Goal: Task Accomplishment & Management: Manage account settings

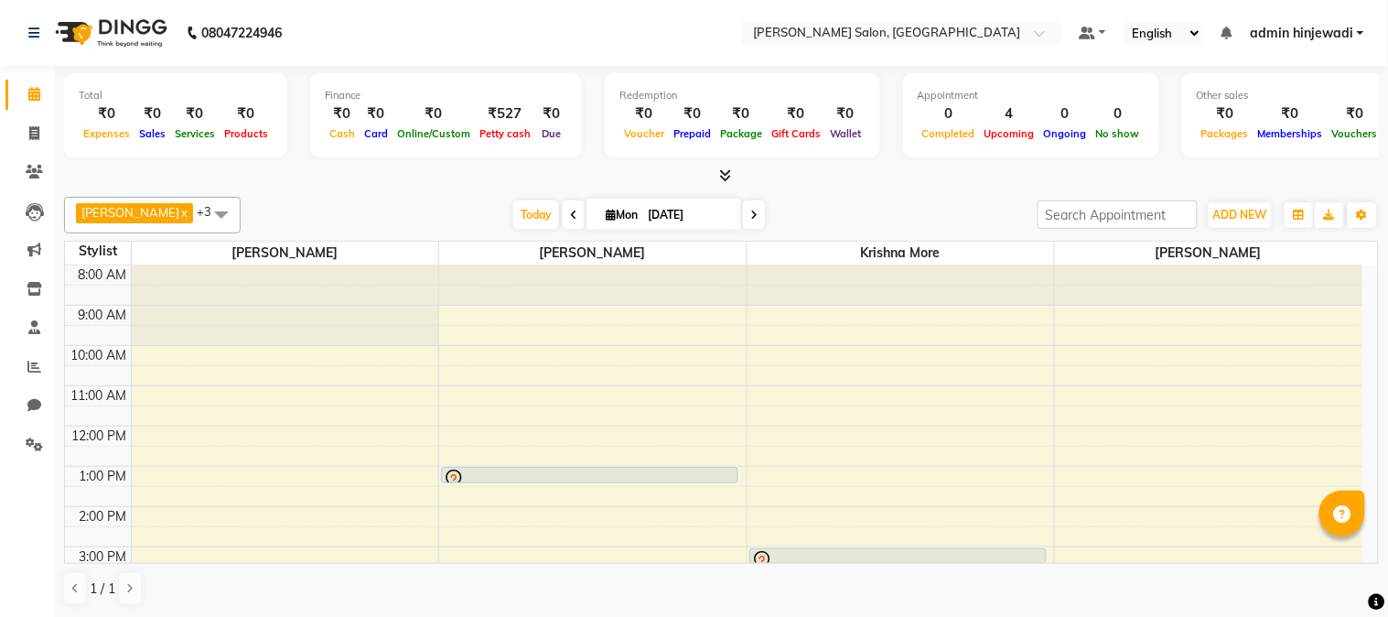
click at [1329, 32] on span "admin hinjewadi" at bounding box center [1301, 33] width 103 height 19
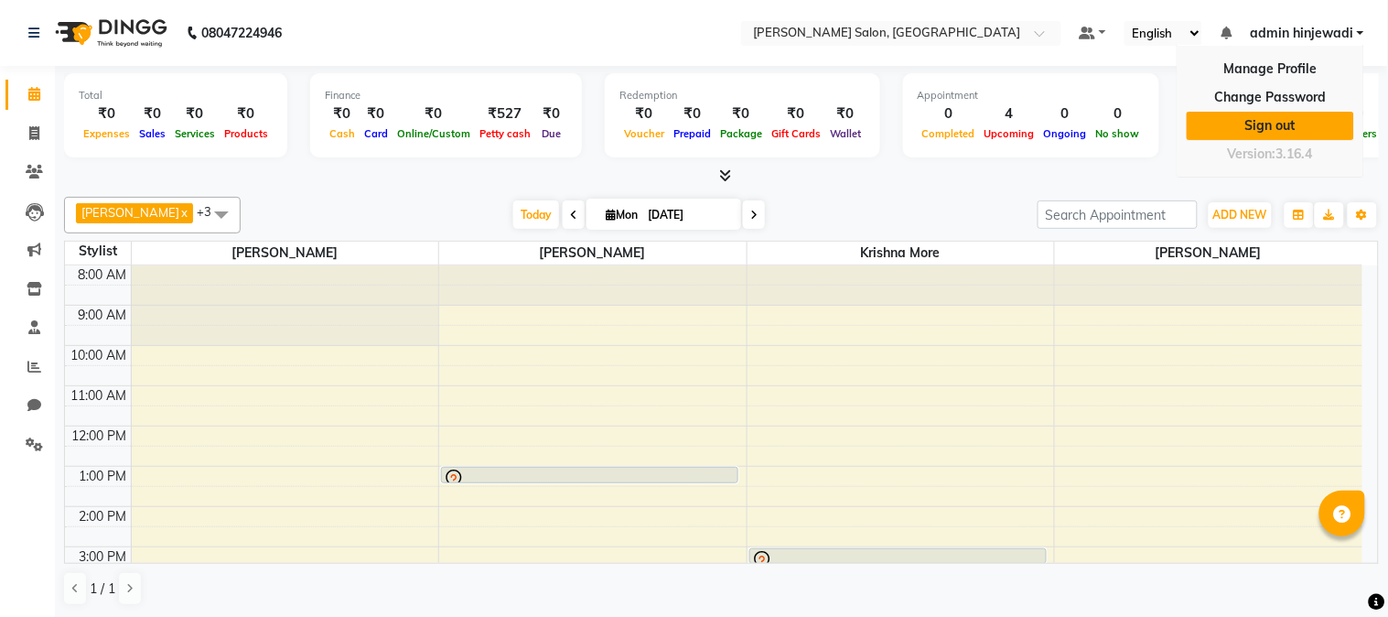
click at [1292, 133] on link "Sign out" at bounding box center [1270, 126] width 167 height 28
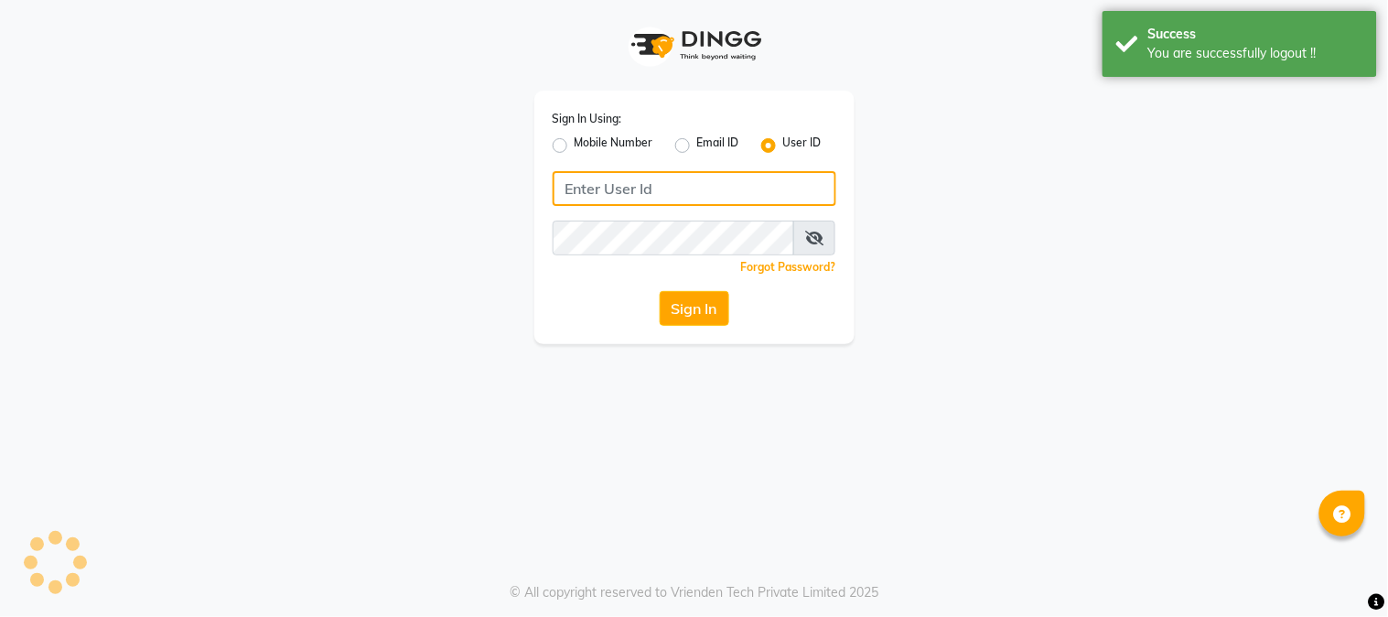
type input "9145515199"
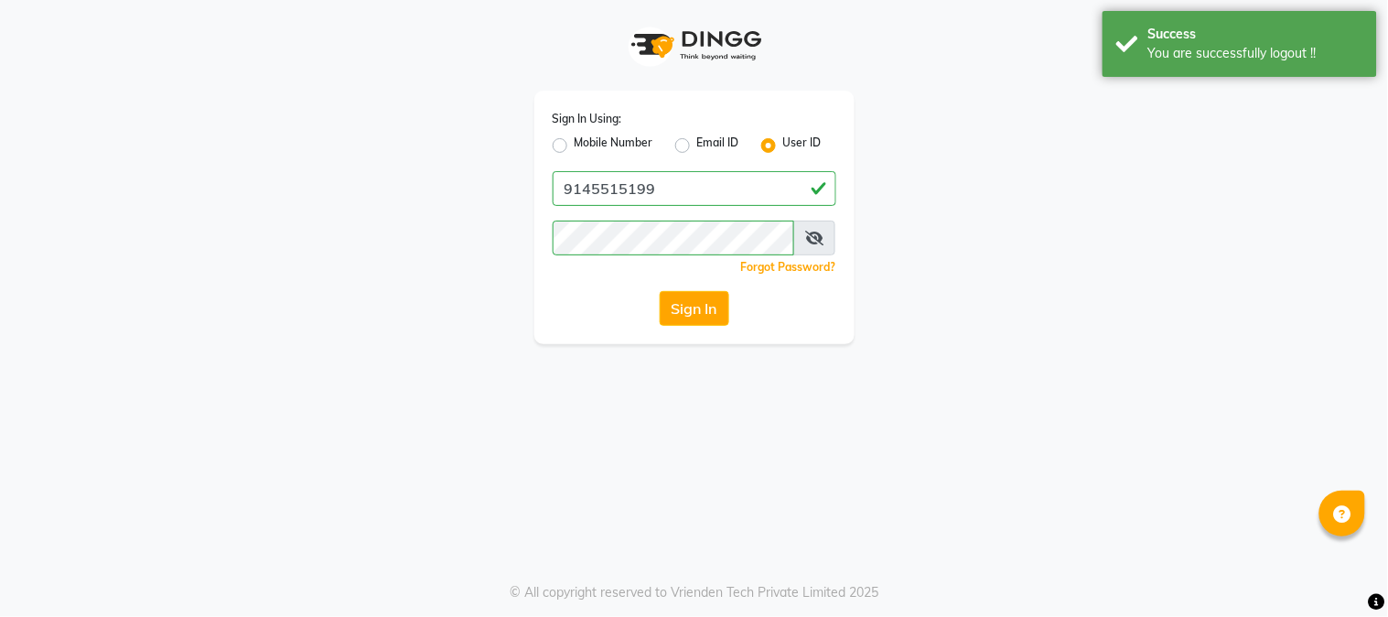
click at [575, 141] on label "Mobile Number" at bounding box center [614, 146] width 79 height 22
click at [575, 141] on input "Mobile Number" at bounding box center [581, 141] width 12 height 12
radio input "true"
radio input "false"
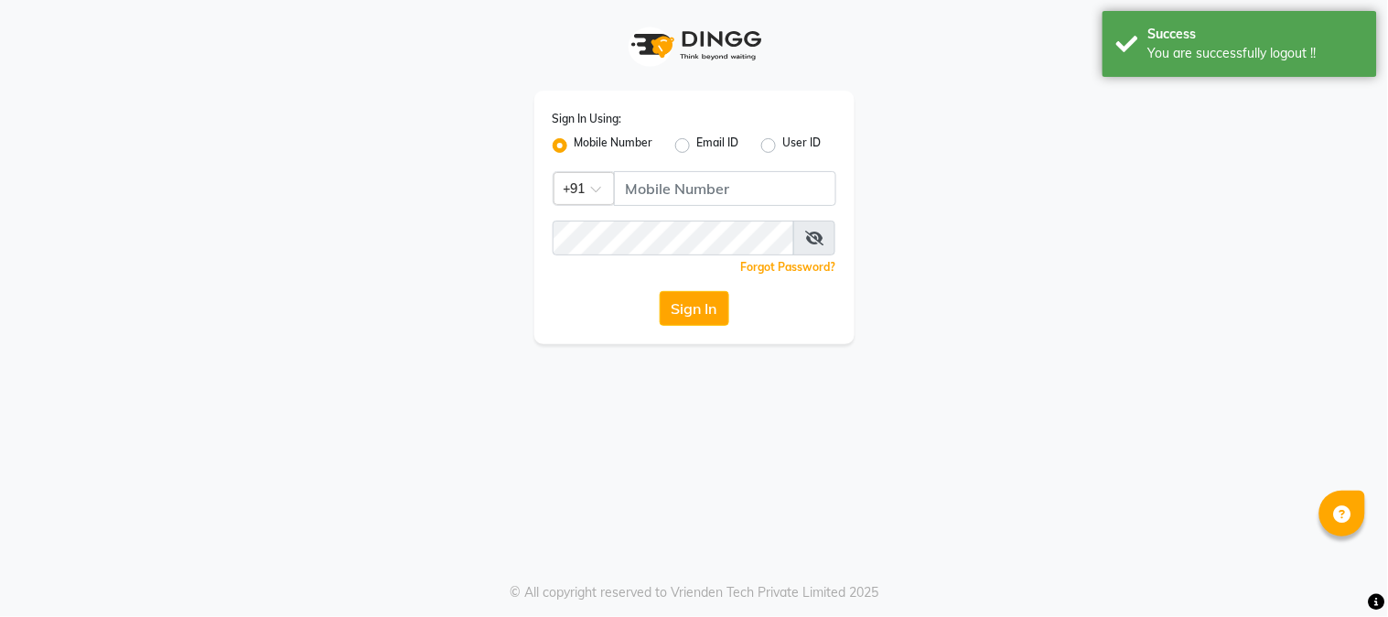
click at [660, 167] on div "Sign In Using: Mobile Number Email ID User ID Country Code × +91 Remember me Fo…" at bounding box center [694, 218] width 320 height 254
click at [675, 172] on input "Username" at bounding box center [725, 188] width 222 height 35
type input "9145515199"
click at [705, 308] on button "Sign In" at bounding box center [695, 308] width 70 height 35
